Goal: Task Accomplishment & Management: Use online tool/utility

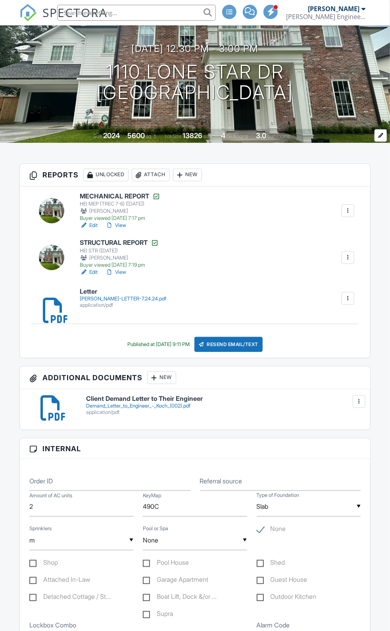
scroll to position [88, 0]
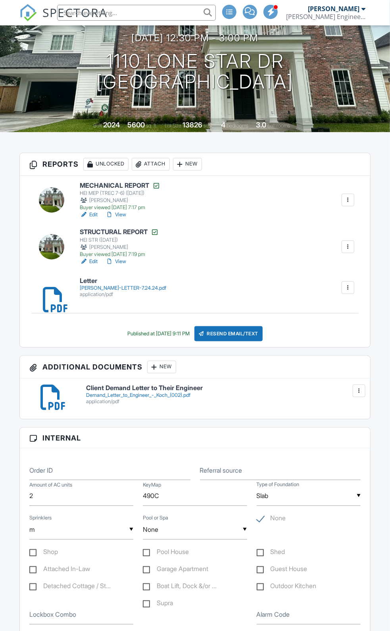
click at [98, 266] on link "Edit" at bounding box center [89, 262] width 18 height 8
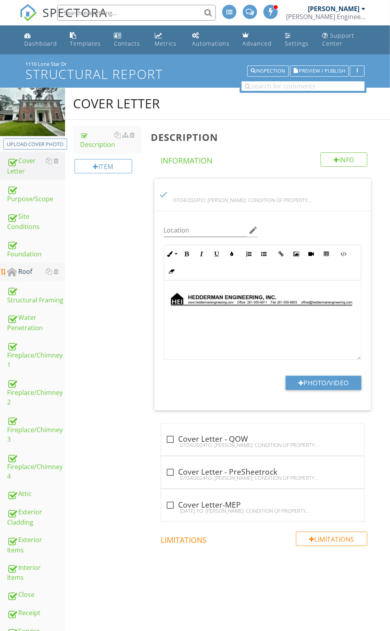
click at [34, 263] on link "Roof" at bounding box center [36, 272] width 58 height 18
type textarea "<p><img style="margin: 5px 5px 5px 0px; width: 831px; text-align: left; vertica…"
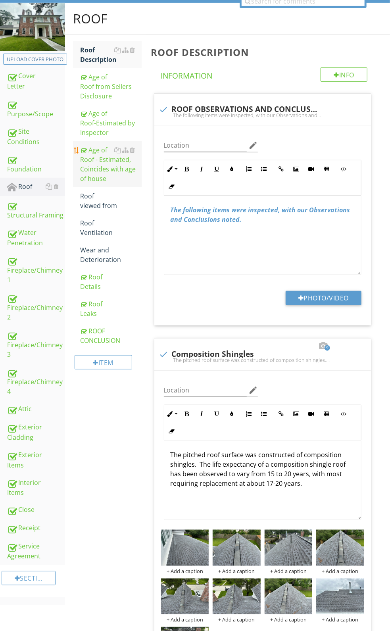
scroll to position [5, 0]
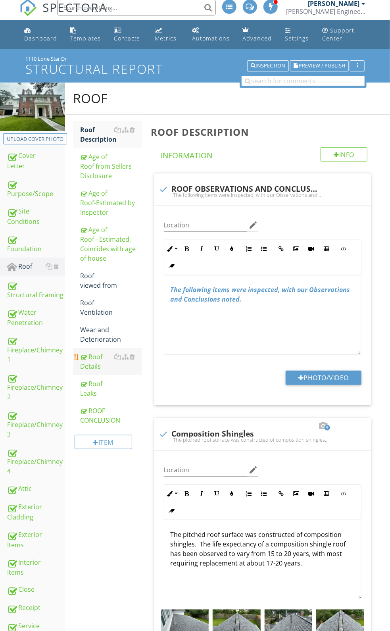
drag, startPoint x: 125, startPoint y: 380, endPoint x: 125, endPoint y: 389, distance: 9.5
click at [125, 371] on div "Roof Details" at bounding box center [111, 361] width 62 height 19
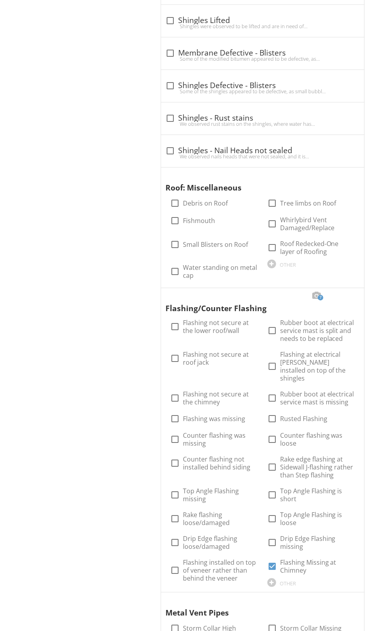
scroll to position [975, 0]
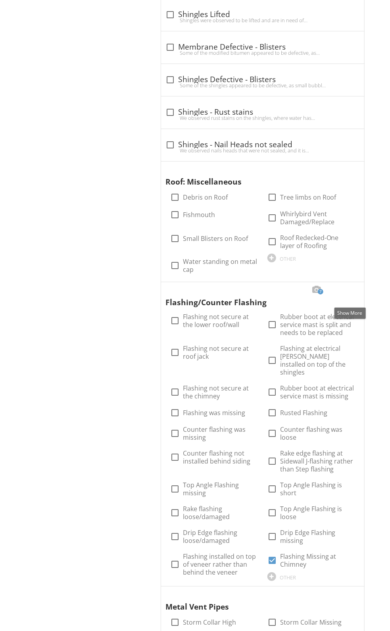
click at [350, 294] on div at bounding box center [350, 290] width 10 height 8
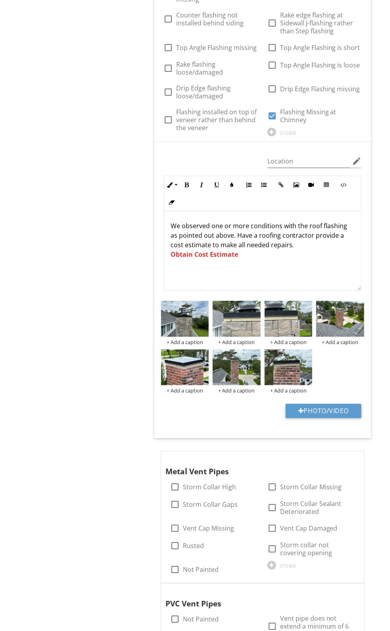
scroll to position [1431, 0]
